Goal: Check status: Check status

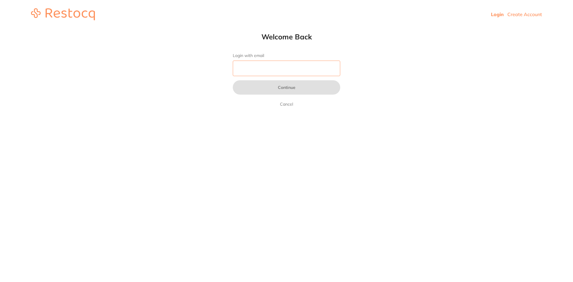
drag, startPoint x: 0, startPoint y: 0, endPoint x: 295, endPoint y: 66, distance: 302.7
click at [295, 66] on input "Login with email" at bounding box center [286, 69] width 107 height 16
type input "[EMAIL_ADDRESS][DOMAIN_NAME]"
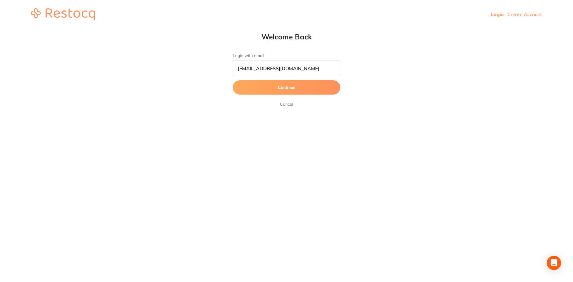
click at [294, 88] on button "Continue" at bounding box center [286, 87] width 107 height 14
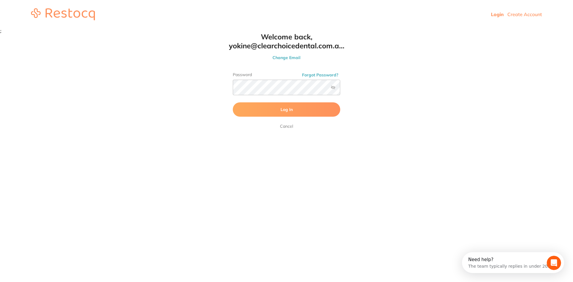
click at [290, 110] on span "Log In" at bounding box center [286, 109] width 12 height 5
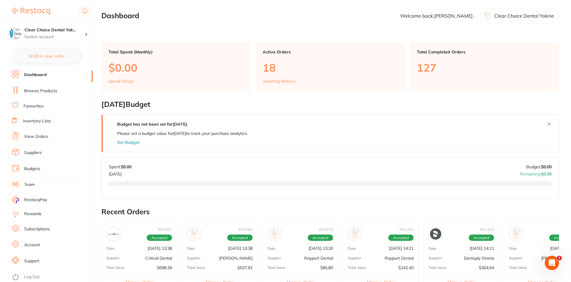
click at [31, 137] on link "View Orders" at bounding box center [36, 137] width 24 height 6
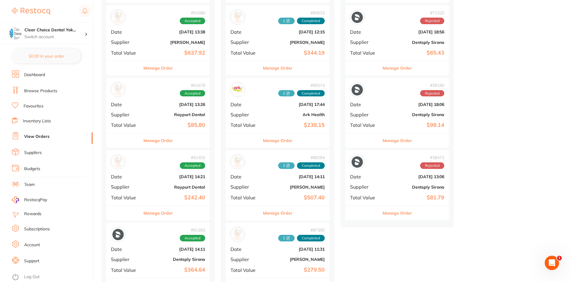
scroll to position [149, 0]
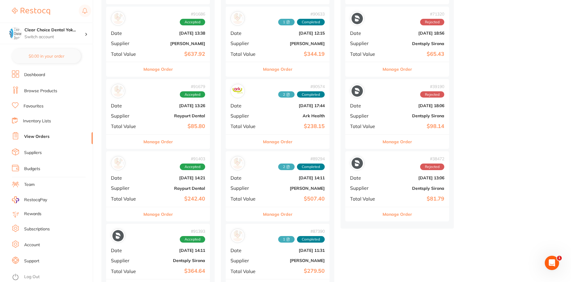
click at [280, 66] on button "Manage Order" at bounding box center [278, 69] width 30 height 14
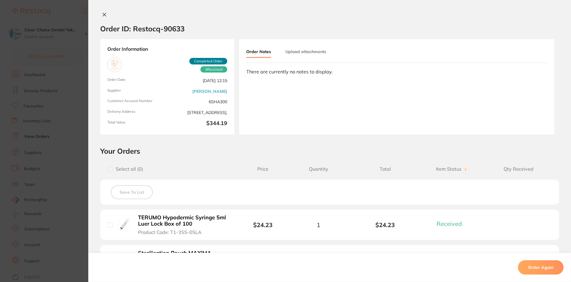
click at [303, 50] on button "Upload attachments" at bounding box center [305, 51] width 41 height 11
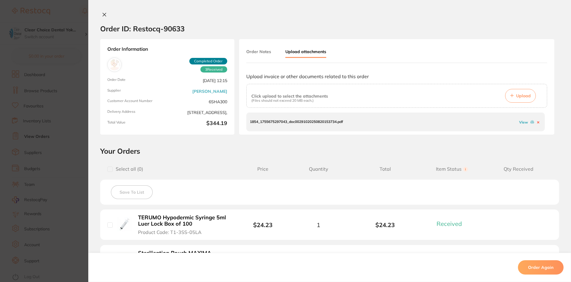
click at [522, 121] on link "View" at bounding box center [523, 122] width 9 height 4
